Goal: Find specific page/section: Find specific page/section

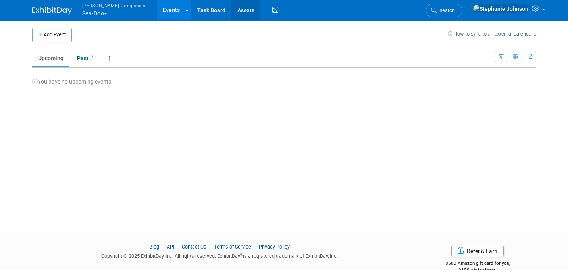
click at [231, 9] on link "Assets" at bounding box center [245, 10] width 29 height 20
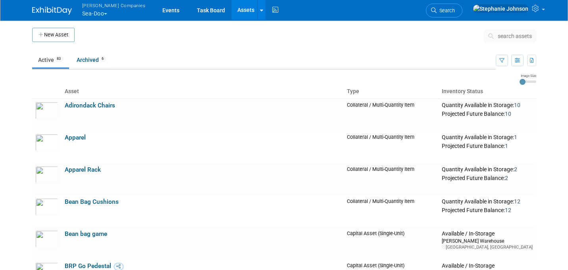
click at [110, 12] on button "Warnert Companies Sea-Doo" at bounding box center [118, 10] width 74 height 21
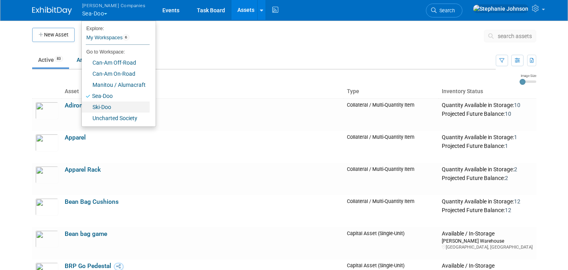
click at [111, 106] on link "Ski-Doo" at bounding box center [116, 107] width 68 height 11
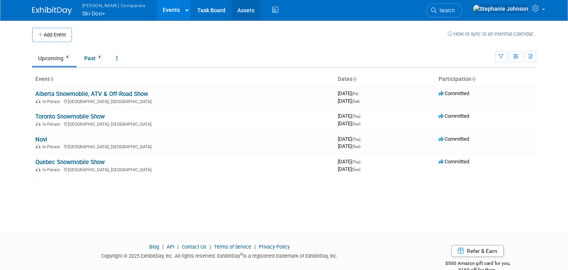
click at [231, 10] on link "Assets" at bounding box center [245, 10] width 29 height 20
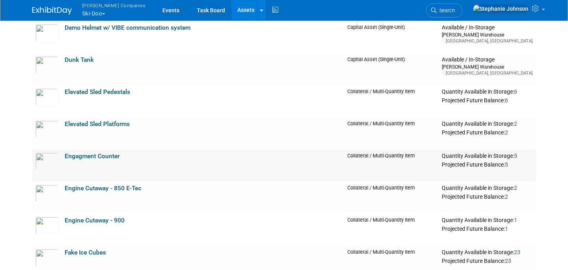
scroll to position [957, 0]
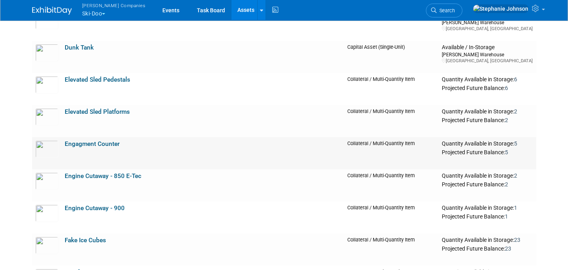
click at [97, 145] on link "Engagment Counter" at bounding box center [92, 143] width 55 height 7
